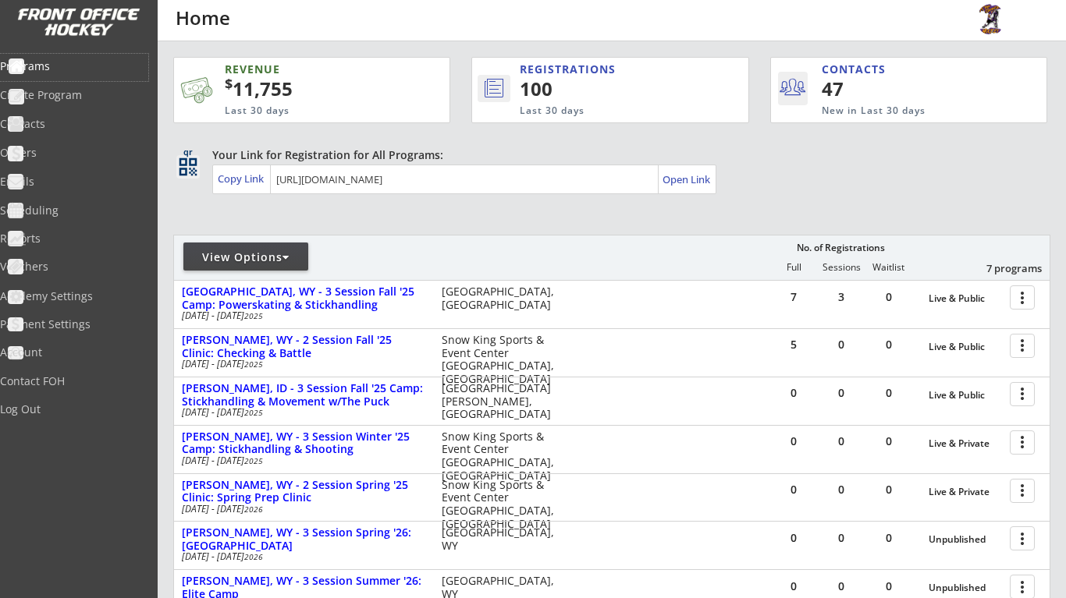
click at [304, 265] on div "View Options" at bounding box center [245, 257] width 125 height 28
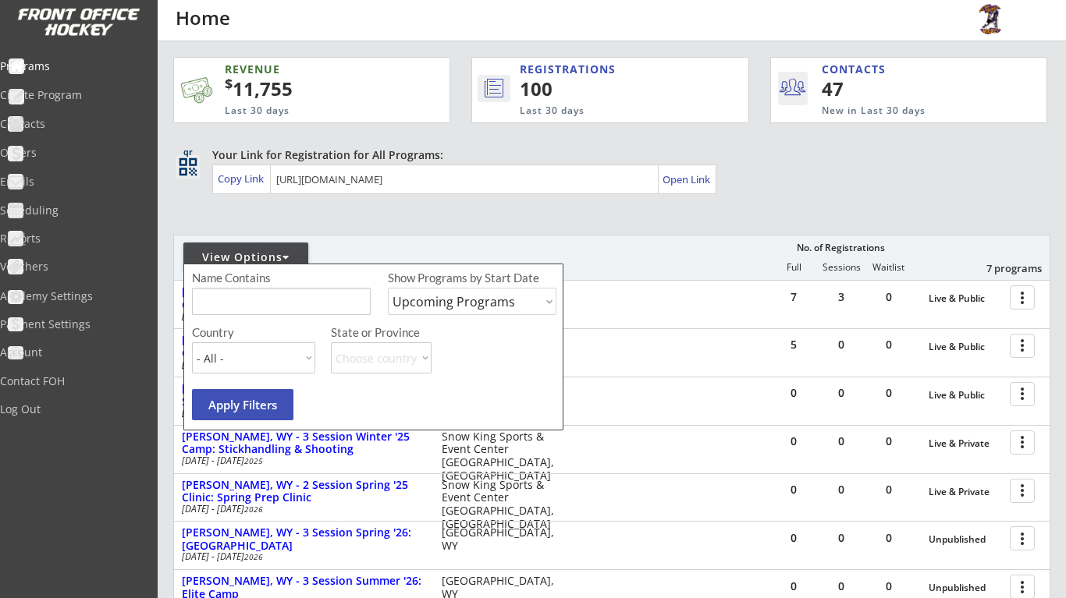
select select ""Past Programs""
click at [243, 406] on button "Apply Filters" at bounding box center [242, 404] width 101 height 31
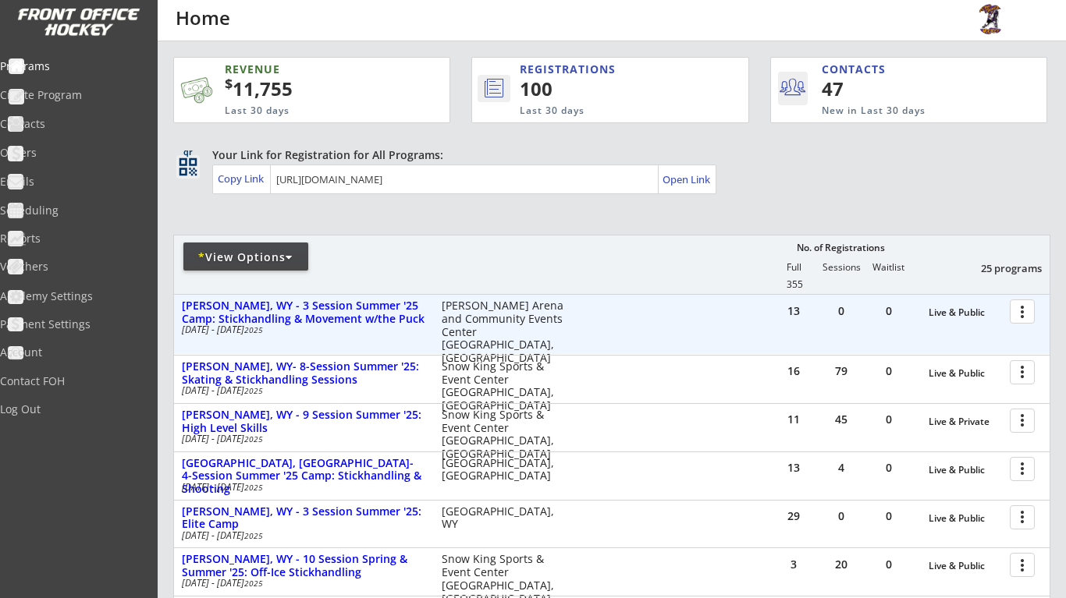
click at [1021, 309] on div at bounding box center [1024, 310] width 27 height 27
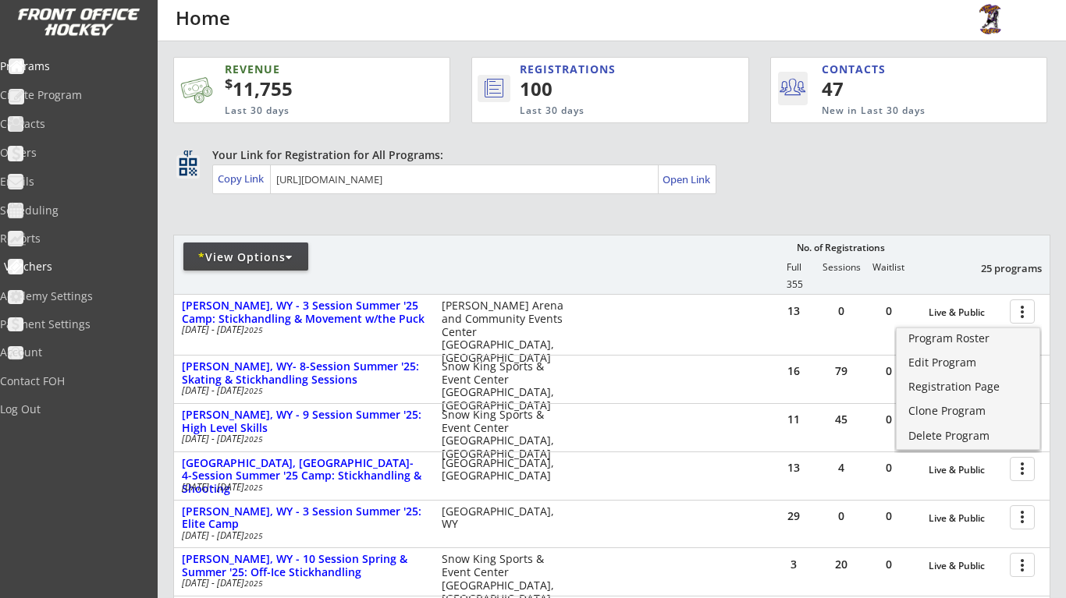
click at [62, 262] on div "Vouchers" at bounding box center [74, 266] width 140 height 11
select select ""Showing: Has Balance""
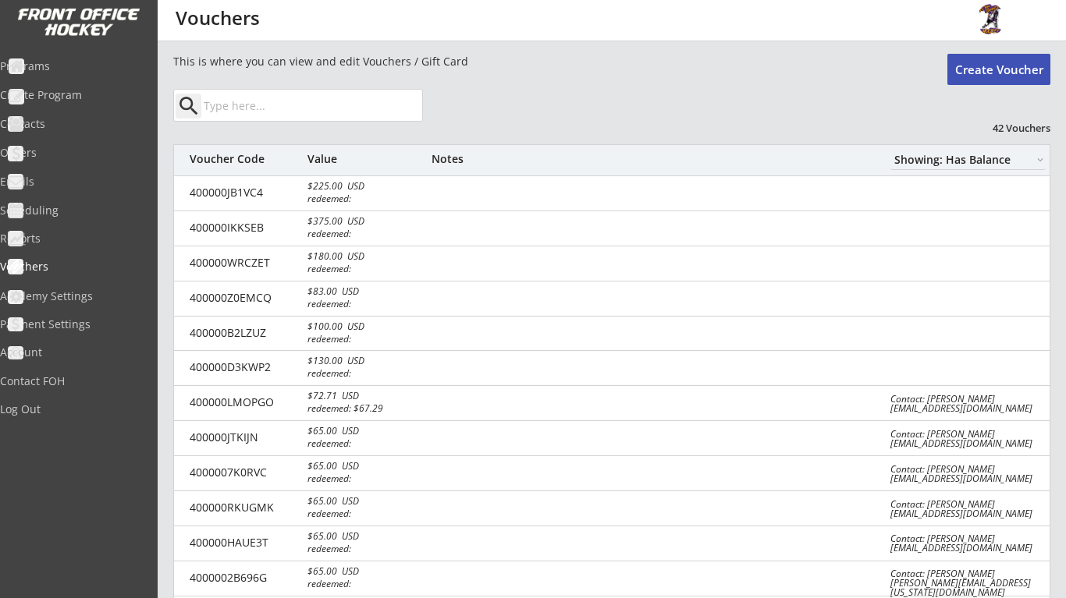
click at [1023, 73] on button "Create Voucher" at bounding box center [998, 69] width 103 height 31
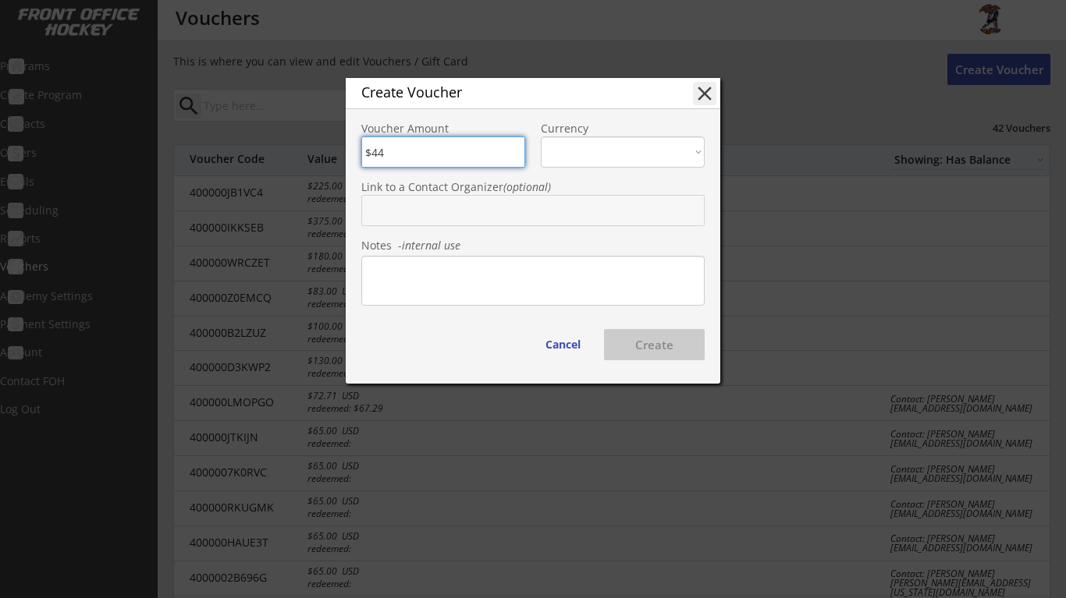
type input "$440"
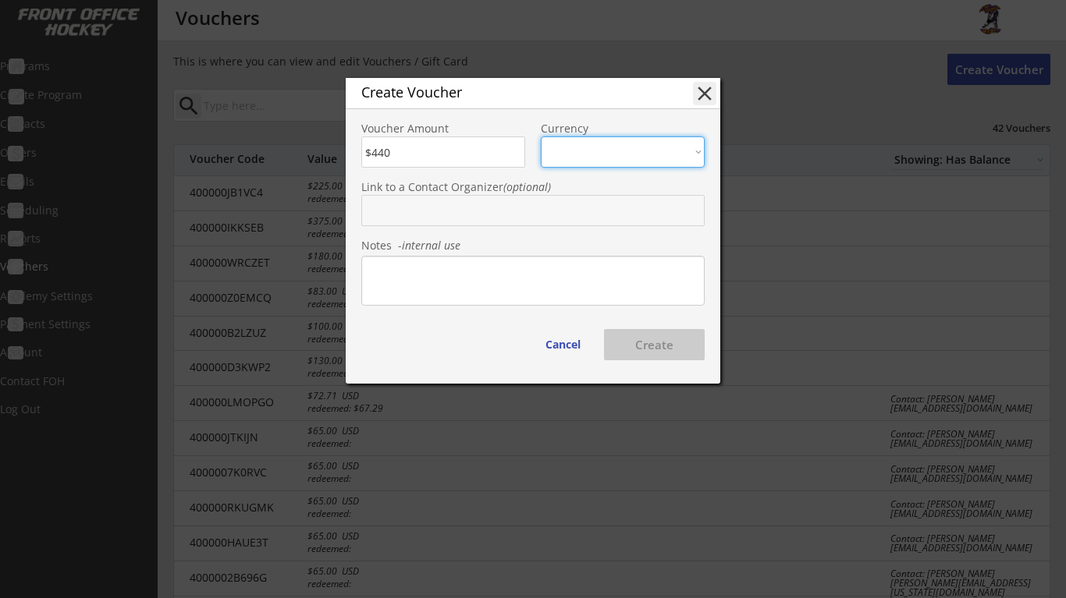
select select ""USD""
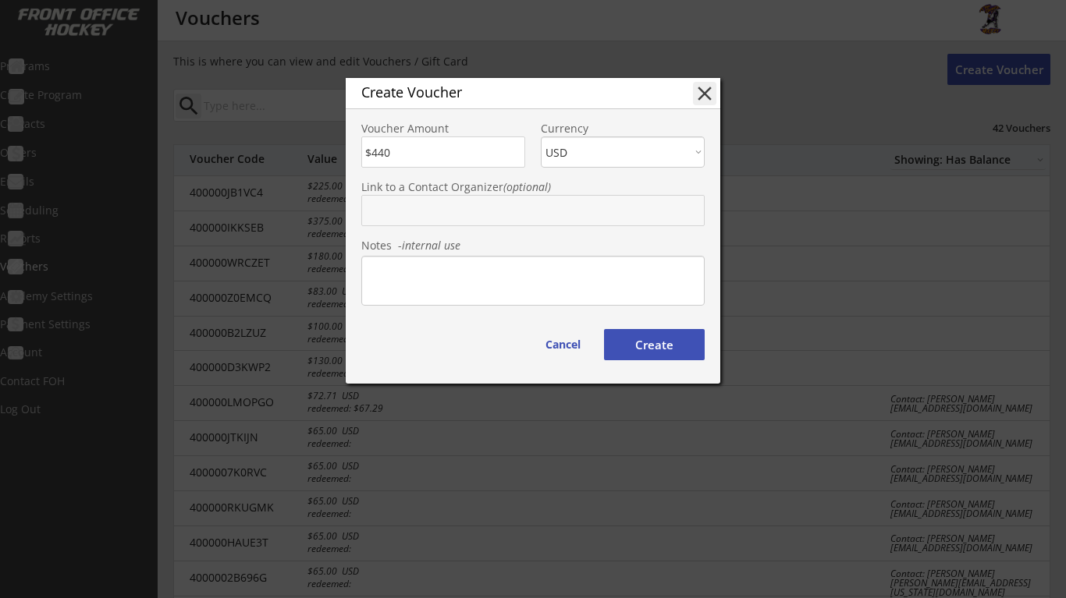
click at [533, 211] on input "text" at bounding box center [532, 210] width 343 height 31
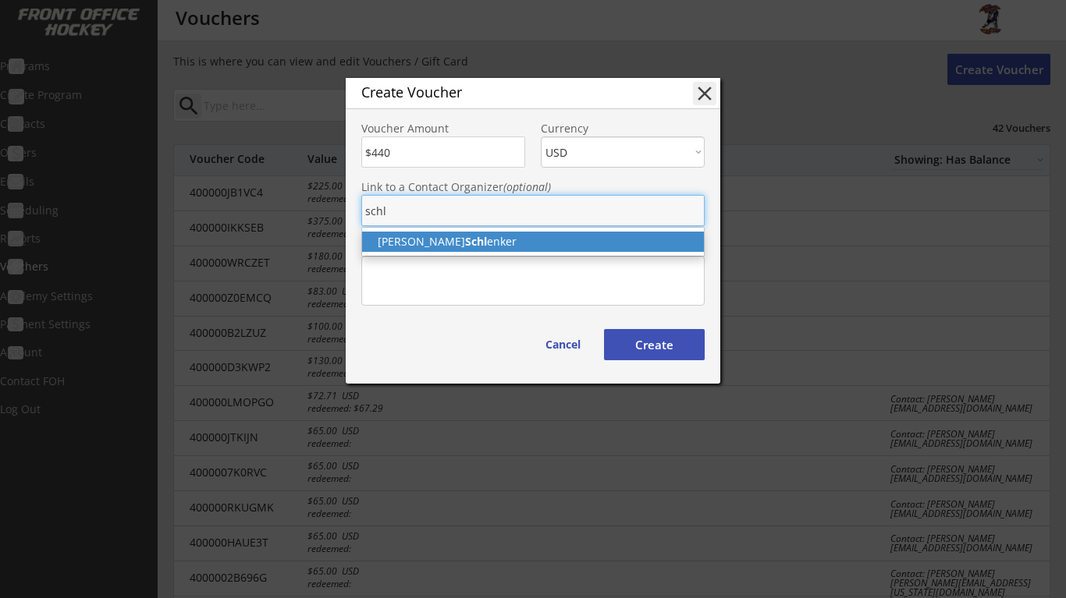
click at [456, 244] on p "Richard Schl enker" at bounding box center [533, 242] width 342 height 20
type input "[PERSON_NAME]"
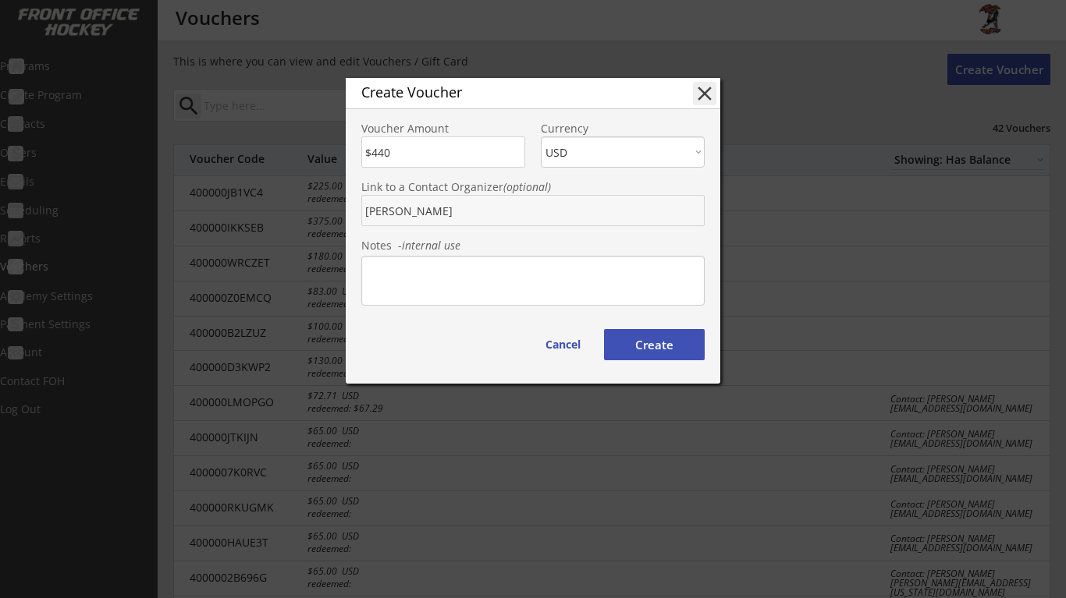
click at [651, 348] on button "Create" at bounding box center [654, 344] width 101 height 31
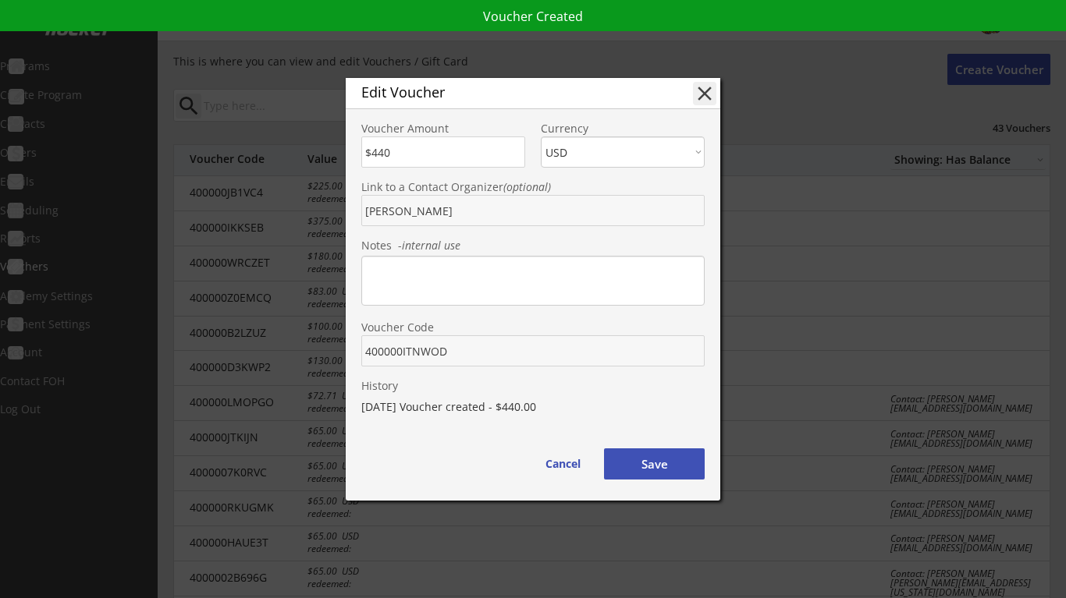
drag, startPoint x: 470, startPoint y: 355, endPoint x: 345, endPoint y: 352, distance: 125.6
click at [345, 352] on body "REVENUE $ 11,755 Last 30 days REGISTRATIONS 100 Last 30 days CONTACTS 47 New in…" at bounding box center [533, 299] width 1066 height 598
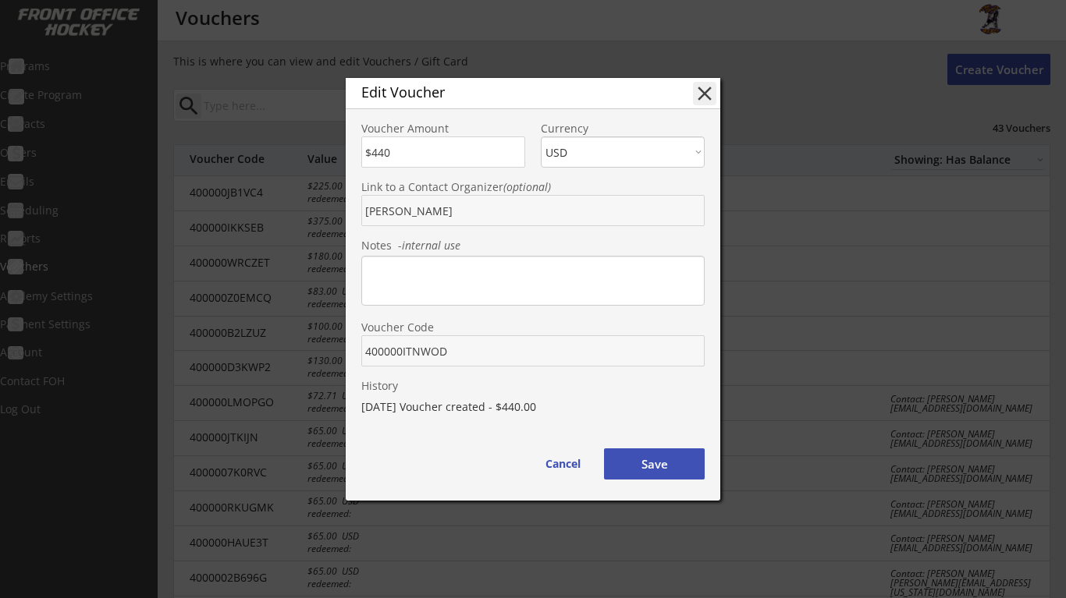
click at [681, 475] on button "Save" at bounding box center [654, 464] width 101 height 31
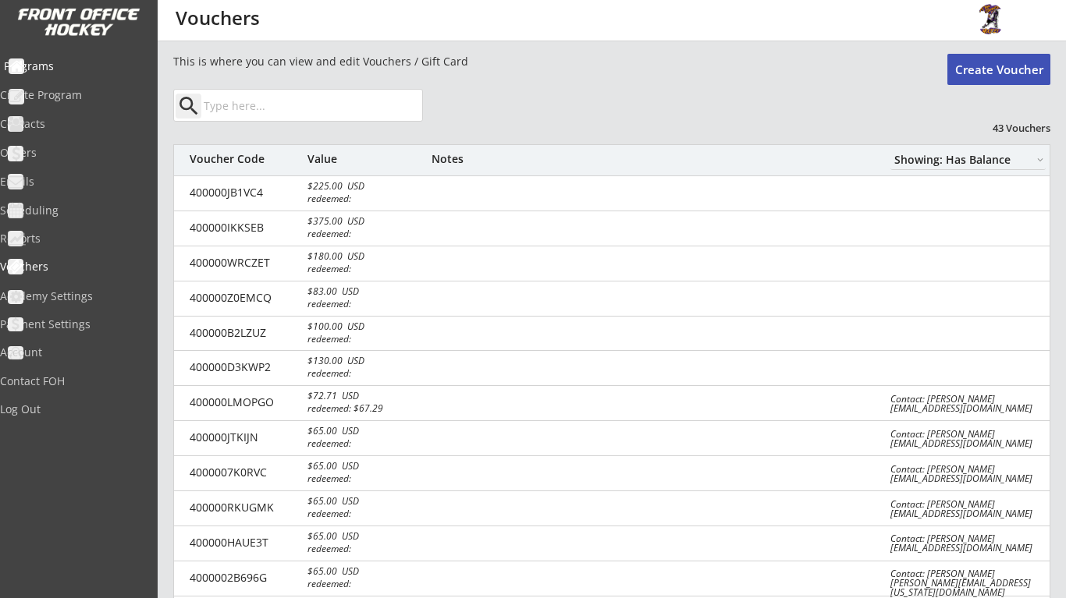
click at [67, 77] on div "Programs" at bounding box center [74, 67] width 148 height 27
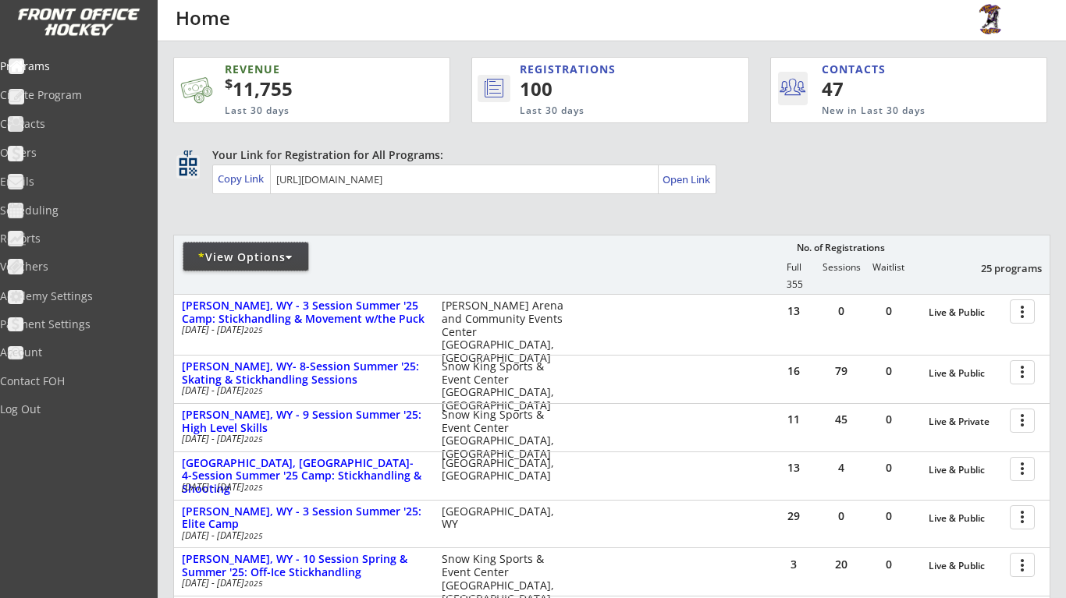
click at [304, 262] on div "* View Options" at bounding box center [245, 258] width 125 height 16
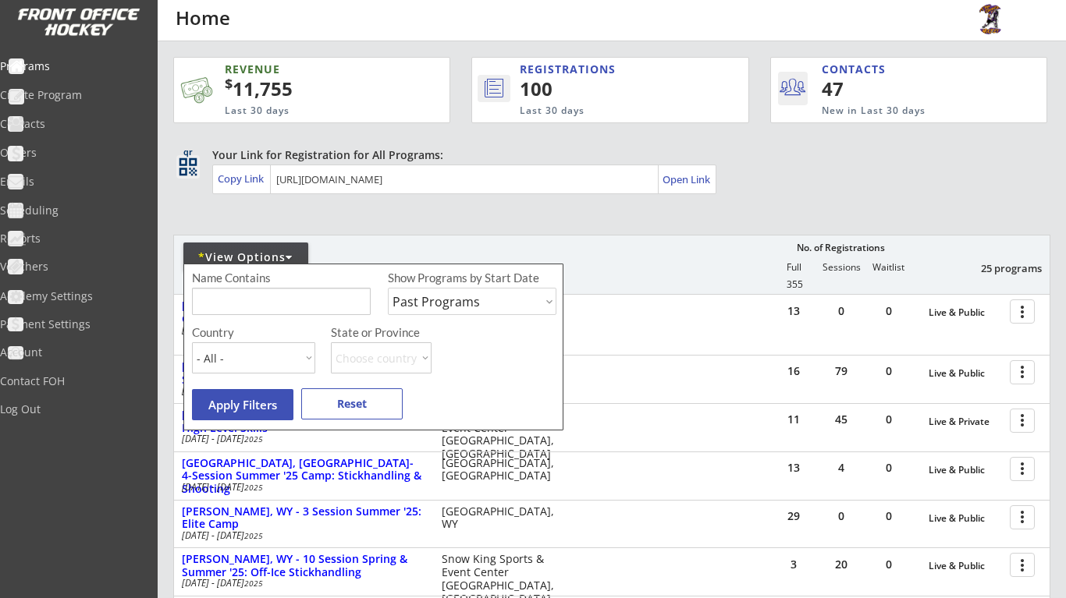
select select ""Upcoming Programs""
click at [260, 401] on button "Apply Filters" at bounding box center [242, 404] width 101 height 31
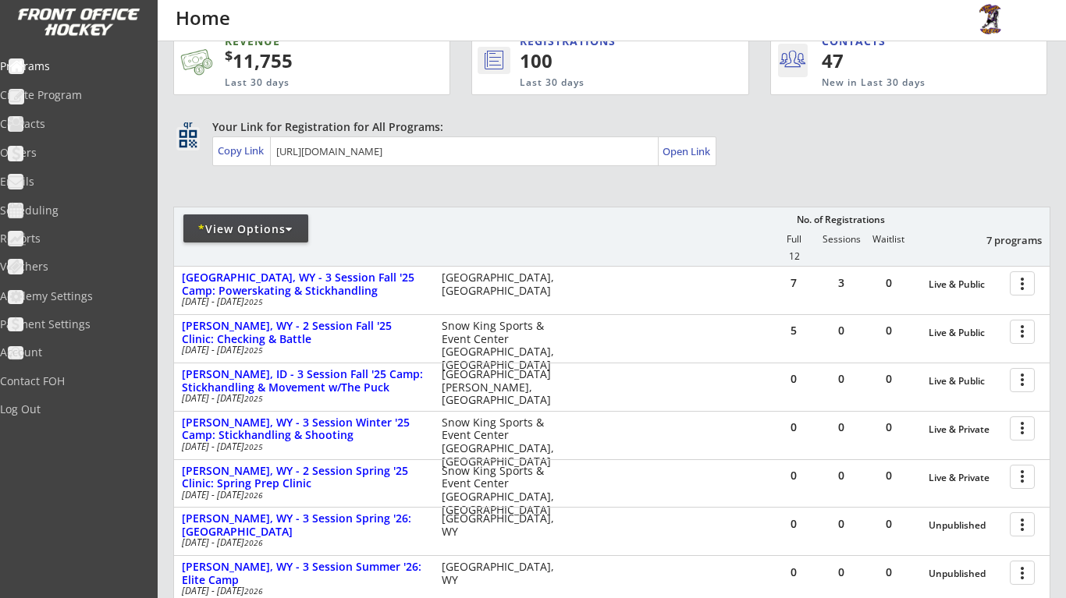
scroll to position [32, 0]
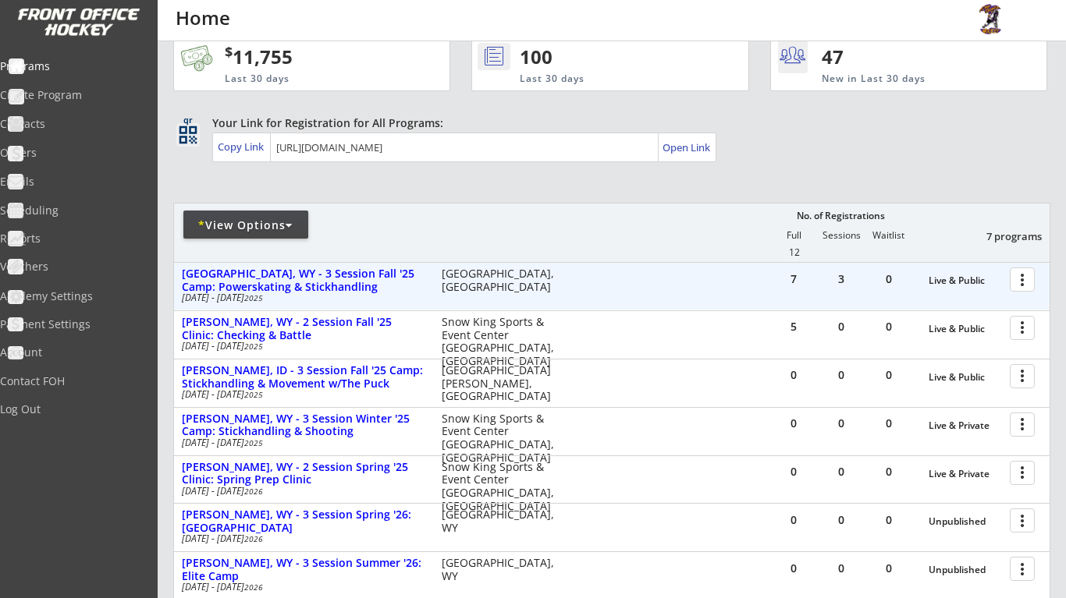
click at [1028, 275] on div at bounding box center [1024, 278] width 27 height 27
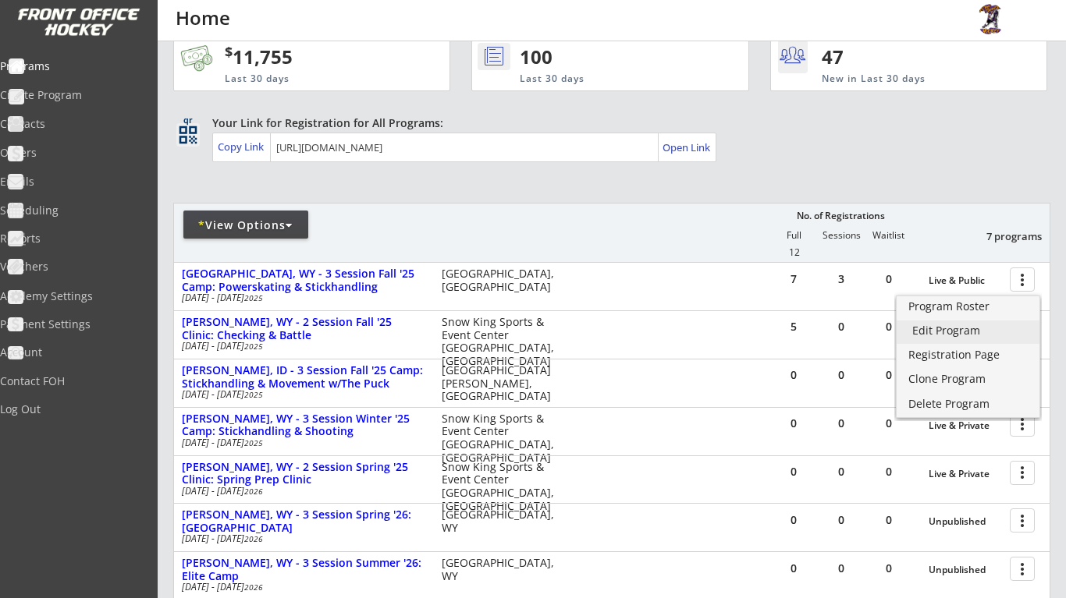
click at [959, 333] on div "Edit Program" at bounding box center [968, 330] width 112 height 11
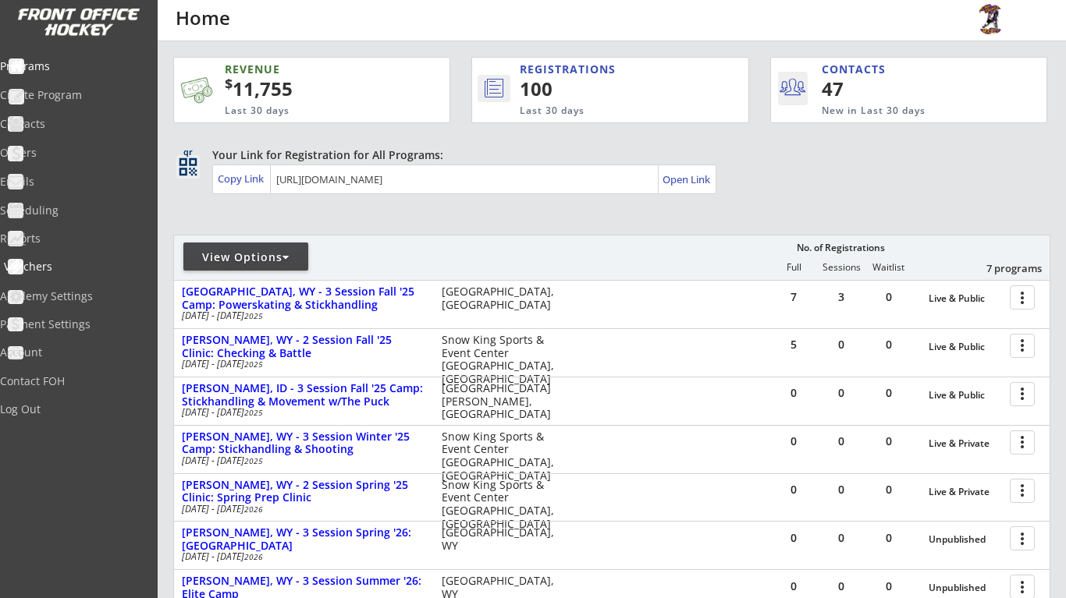
click at [84, 271] on div "Vouchers" at bounding box center [74, 266] width 140 height 11
select select ""Showing: Has Balance""
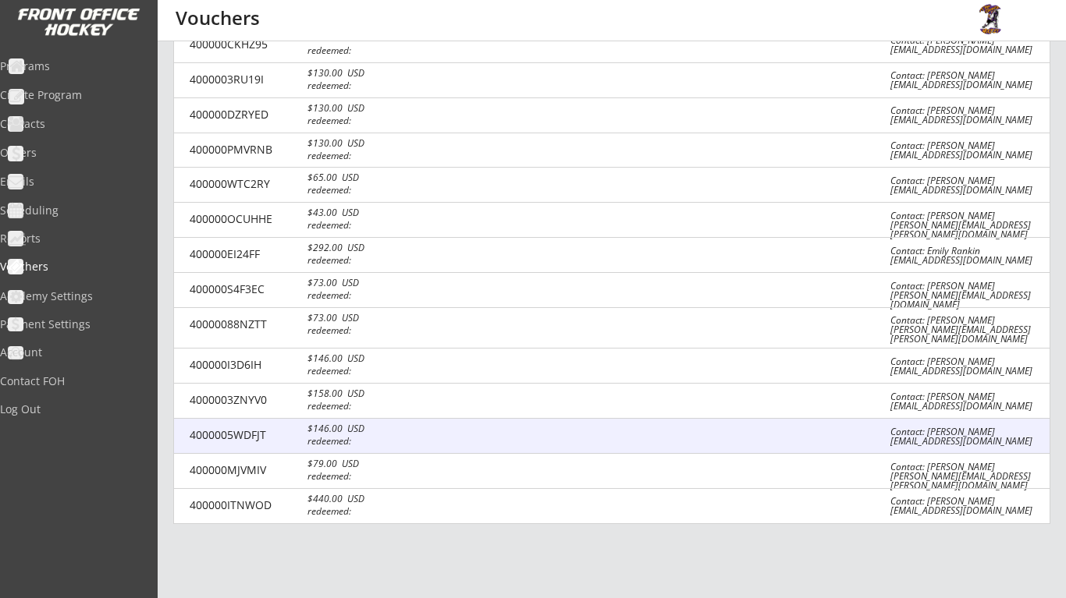
scroll to position [1164, 0]
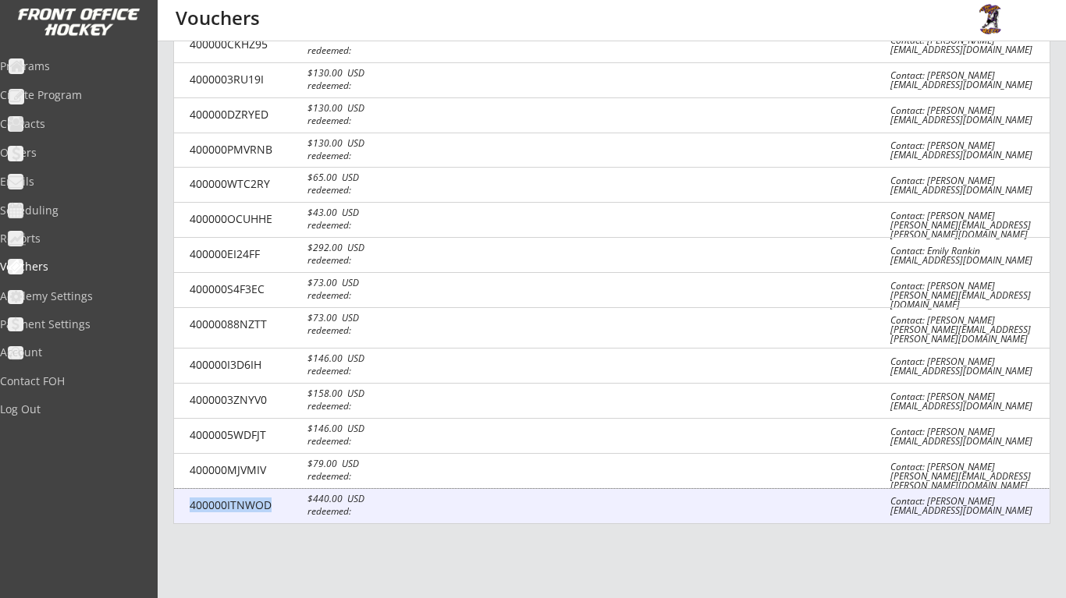
drag, startPoint x: 274, startPoint y: 473, endPoint x: 186, endPoint y: 475, distance: 88.2
click at [186, 489] on div "400000ITNWOD $440.00 USD redeemed: Contact: [PERSON_NAME] [EMAIL_ADDRESS][DOMAI…" at bounding box center [611, 506] width 875 height 35
select select ""USD""
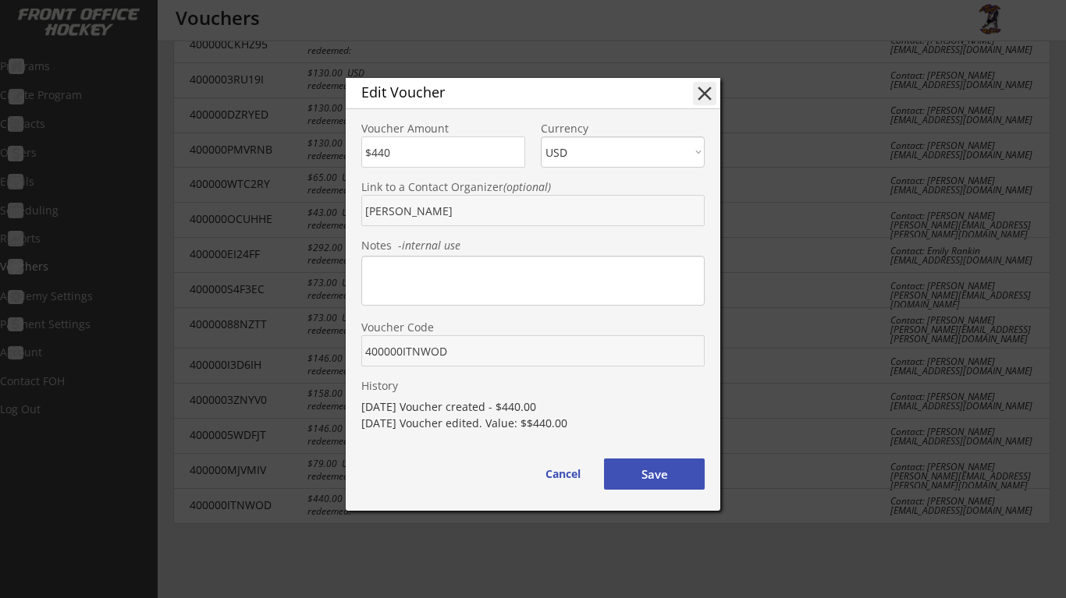
drag, startPoint x: 462, startPoint y: 351, endPoint x: 349, endPoint y: 353, distance: 112.3
click at [349, 353] on div "Voucher Code" at bounding box center [533, 337] width 374 height 59
click at [651, 472] on button "Save" at bounding box center [654, 474] width 101 height 31
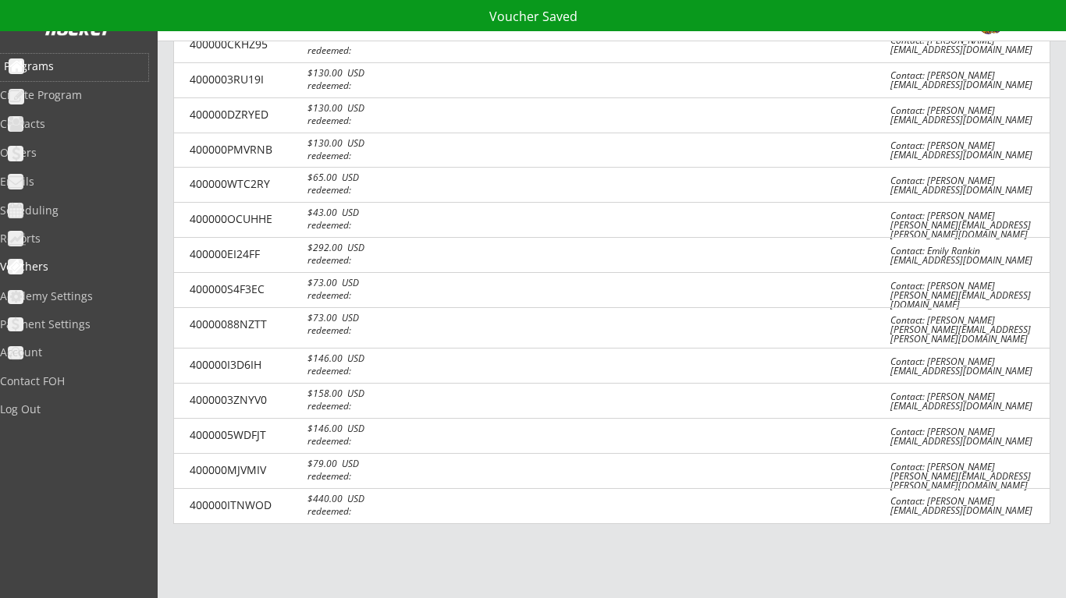
click at [88, 67] on div "Programs" at bounding box center [74, 66] width 140 height 11
